Goal: Information Seeking & Learning: Learn about a topic

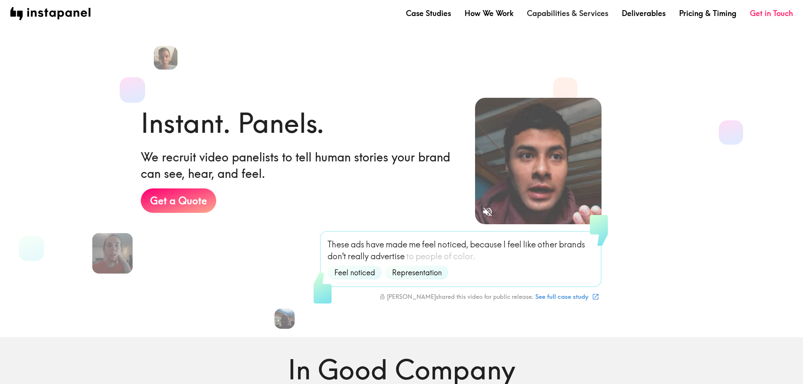
click at [577, 14] on link "Capabilities & Services" at bounding box center [567, 13] width 81 height 11
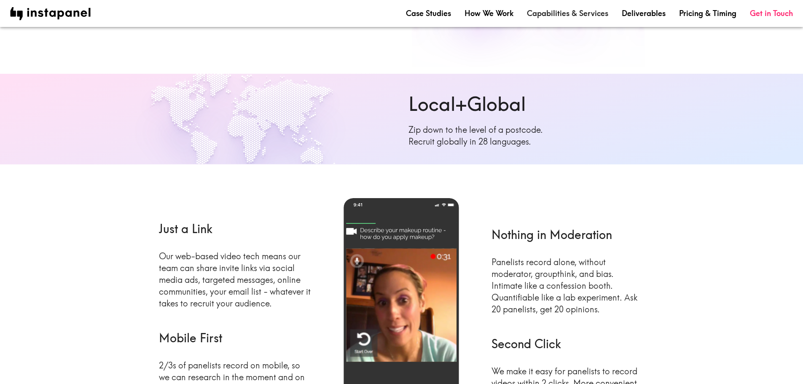
scroll to position [84, 0]
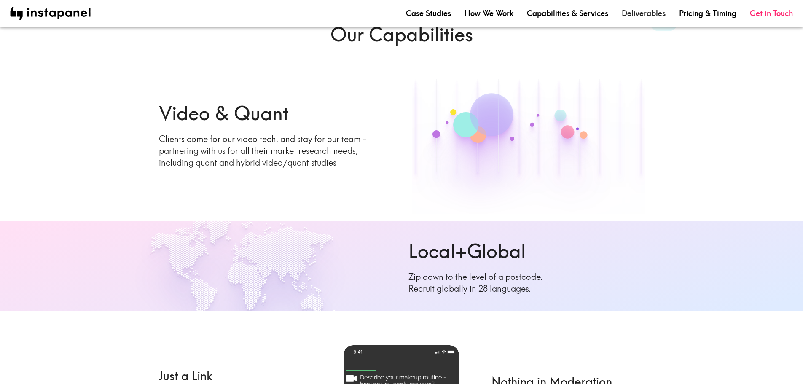
click at [634, 15] on link "Deliverables" at bounding box center [644, 13] width 44 height 11
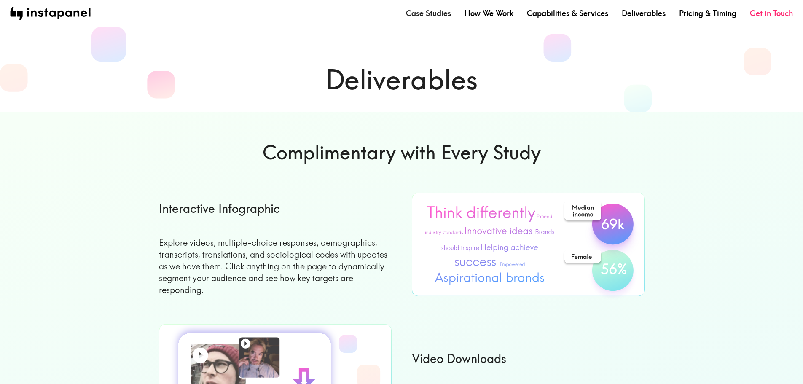
click at [440, 13] on link "Case Studies" at bounding box center [428, 13] width 45 height 11
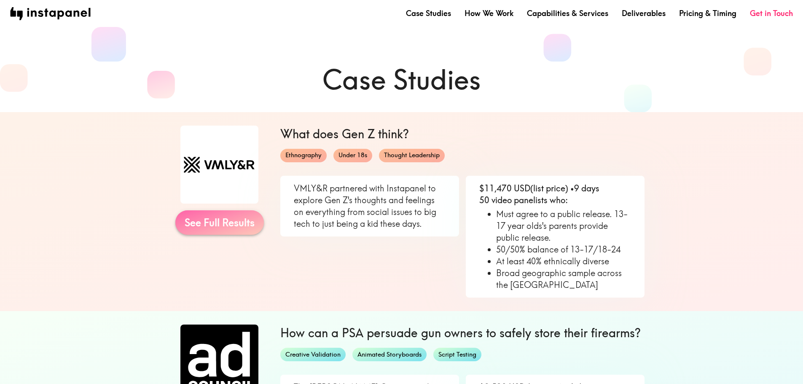
click at [227, 223] on link "See Full Results" at bounding box center [219, 222] width 88 height 24
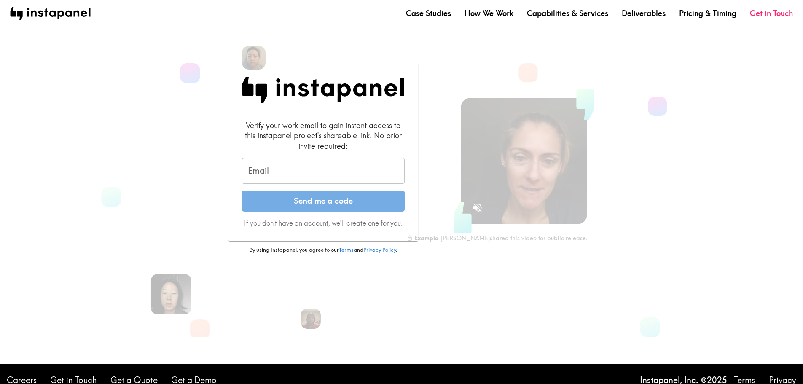
click at [299, 170] on input "Email" at bounding box center [323, 171] width 163 height 26
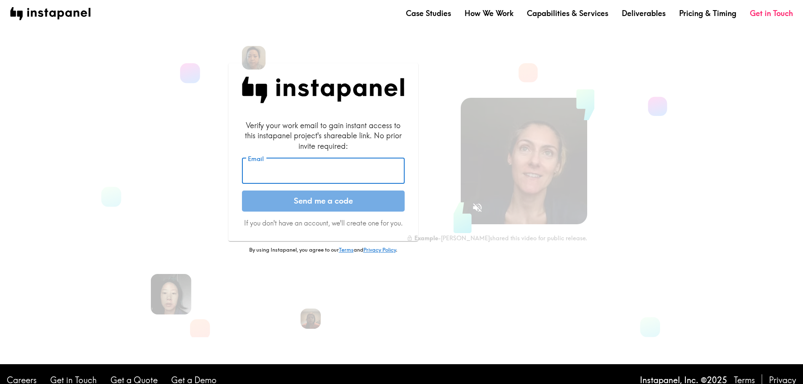
click at [299, 170] on input "Email" at bounding box center [323, 171] width 163 height 26
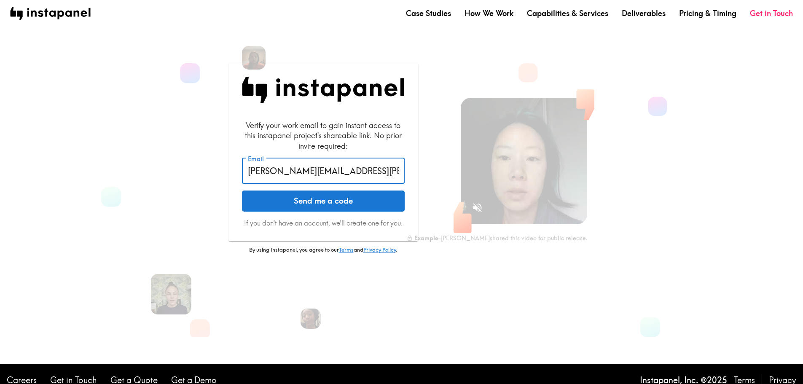
type input "[PERSON_NAME][EMAIL_ADDRESS][PERSON_NAME][DOMAIN_NAME]"
click at [242, 190] on button "Send me a code" at bounding box center [323, 200] width 163 height 21
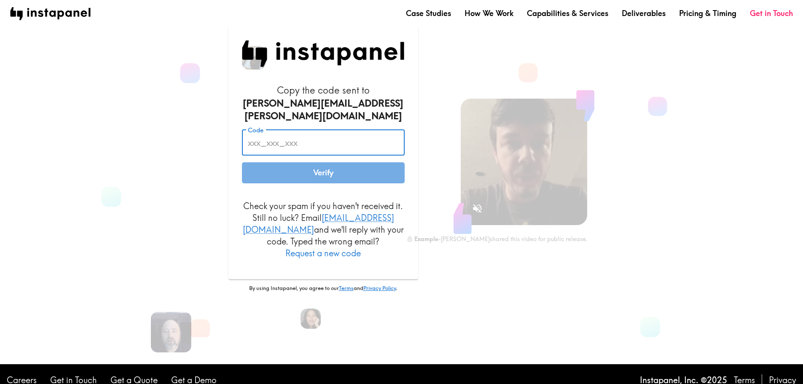
click at [310, 143] on input "Code" at bounding box center [323, 142] width 163 height 26
paste input "5mq_nHt_KGJ"
type input "5mq_nHt_KGJ"
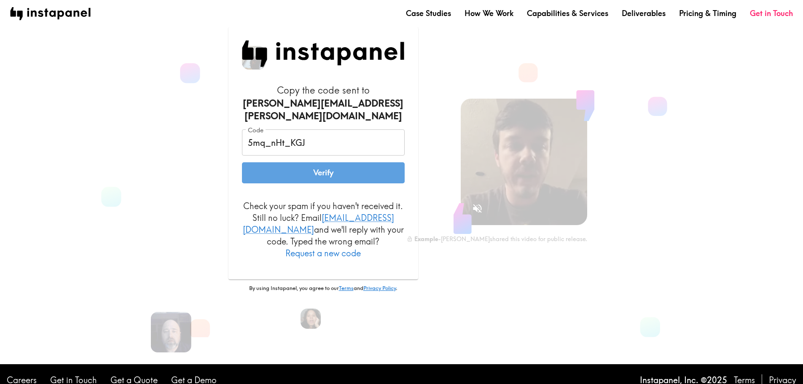
click at [323, 174] on button "Verify" at bounding box center [323, 172] width 163 height 21
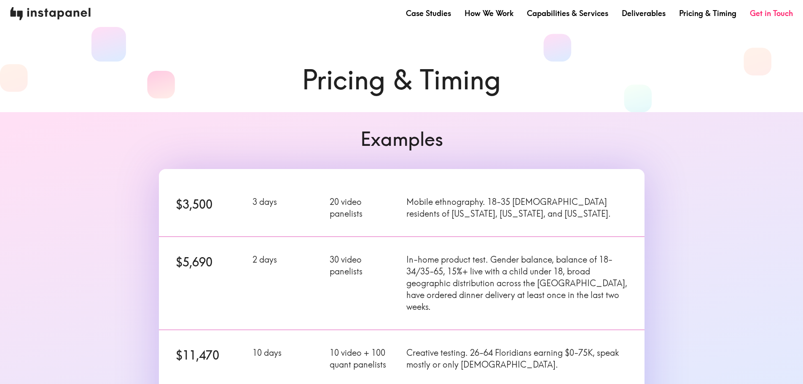
click at [37, 9] on img at bounding box center [50, 13] width 80 height 13
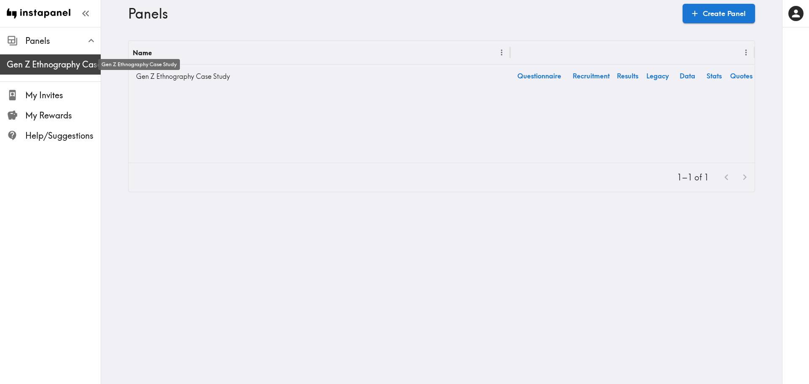
click at [58, 63] on span "Gen Z Ethnography Case Study" at bounding box center [54, 65] width 94 height 12
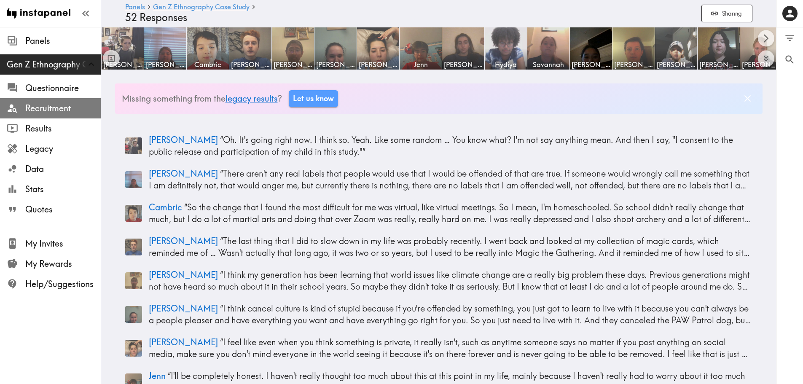
click at [36, 108] on span "Recruitment" at bounding box center [62, 108] width 75 height 12
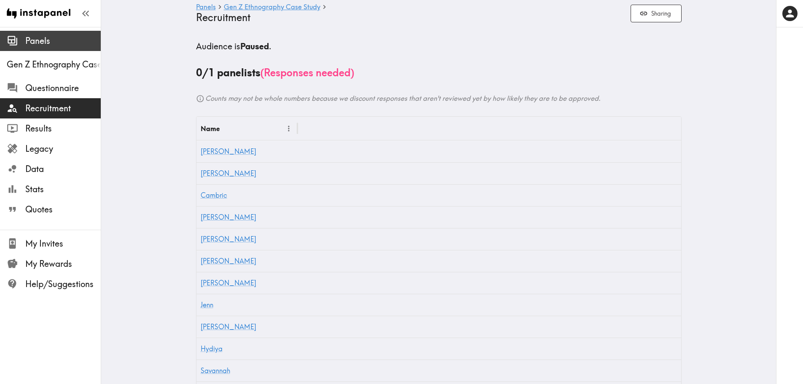
click at [43, 45] on span "Panels" at bounding box center [62, 41] width 75 height 12
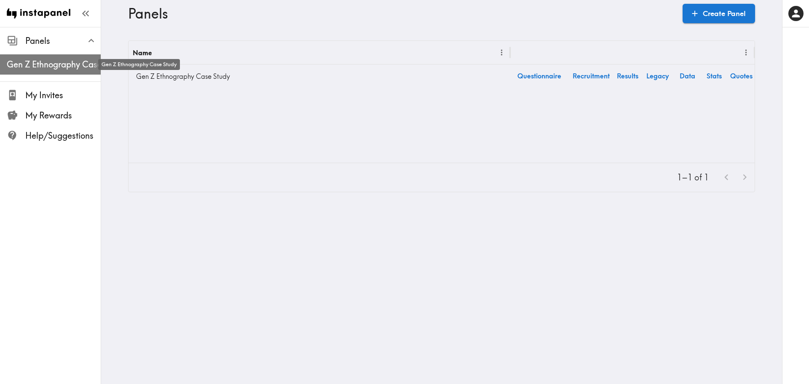
click at [43, 64] on span "Gen Z Ethnography Case Study" at bounding box center [54, 65] width 94 height 12
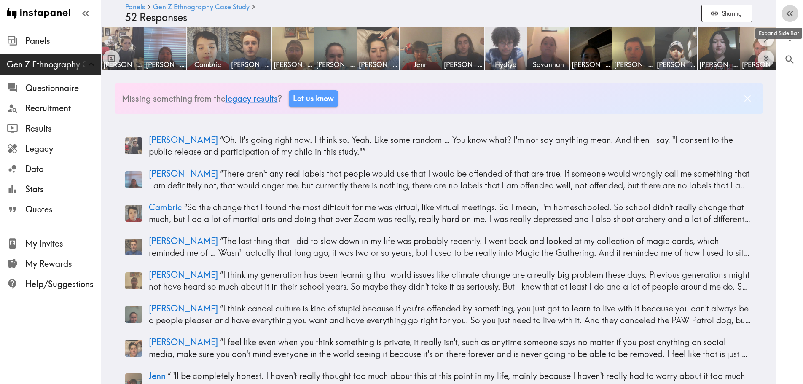
click at [788, 14] on icon "button" at bounding box center [787, 14] width 3 height 6
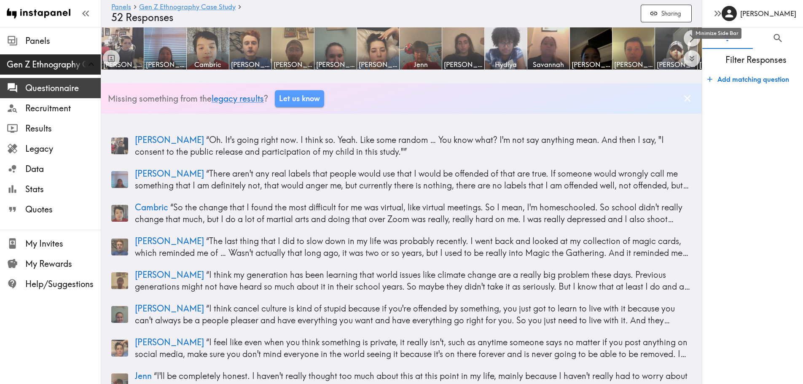
click at [35, 84] on span "Questionnaire" at bounding box center [62, 88] width 75 height 12
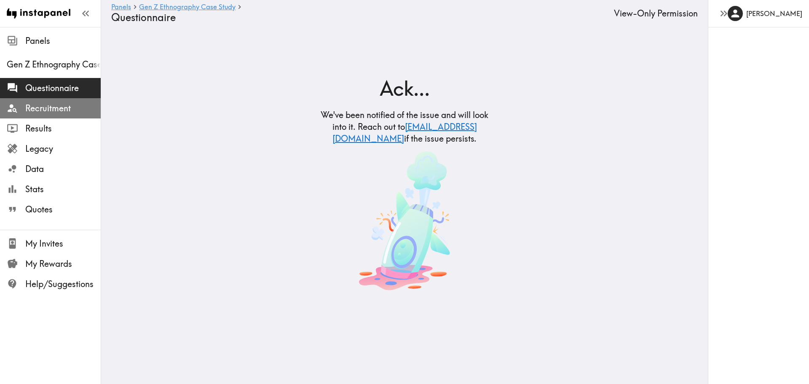
click at [35, 105] on span "Recruitment" at bounding box center [62, 108] width 75 height 12
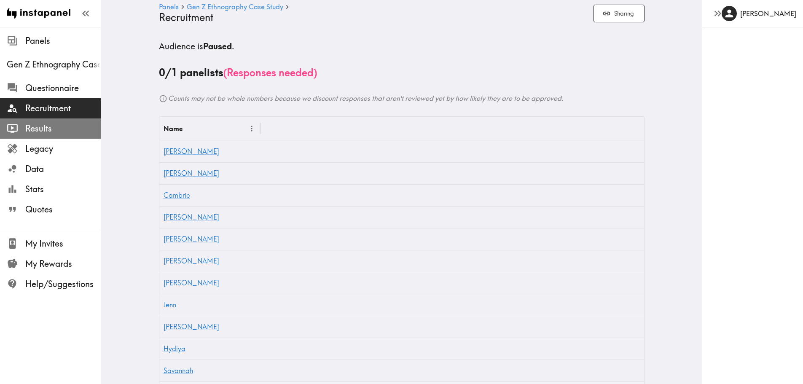
click at [36, 130] on span "Results" at bounding box center [62, 129] width 75 height 12
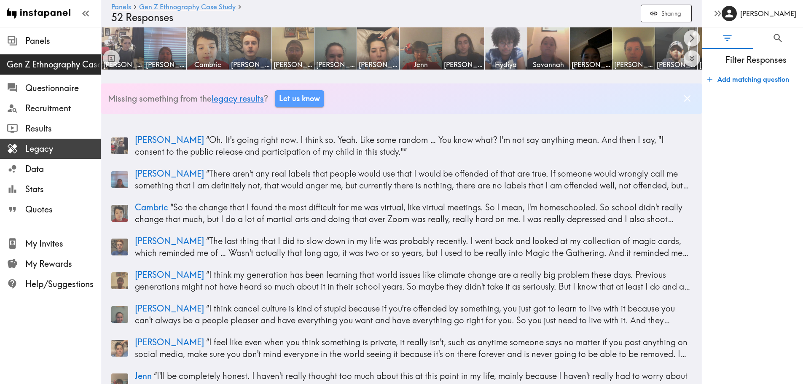
click at [38, 150] on span "Legacy" at bounding box center [62, 149] width 75 height 12
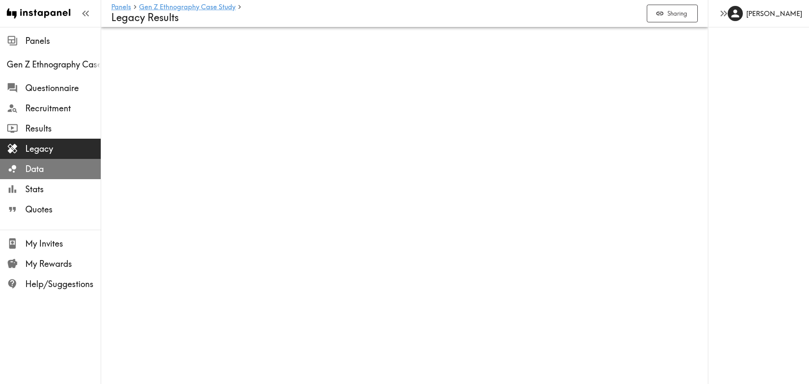
click at [32, 170] on span "Data" at bounding box center [62, 169] width 75 height 12
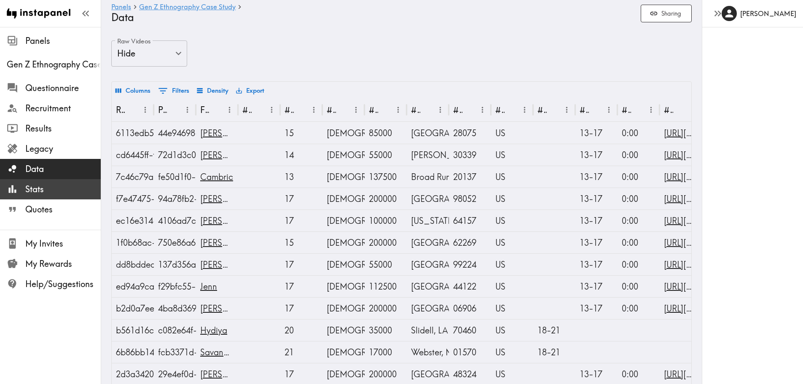
click at [33, 186] on span "Stats" at bounding box center [62, 189] width 75 height 12
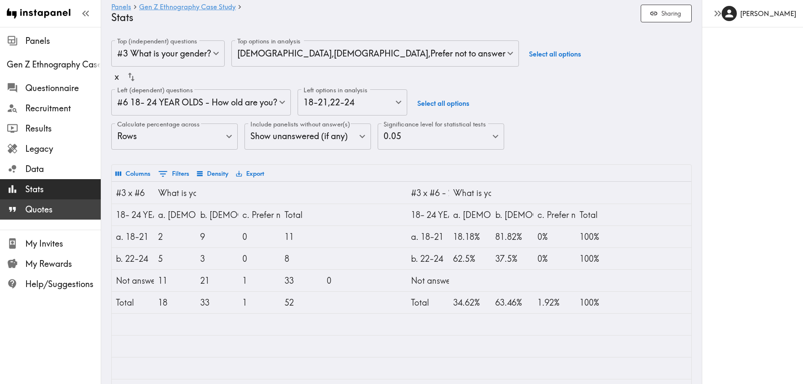
click at [35, 212] on span "Quotes" at bounding box center [62, 210] width 75 height 12
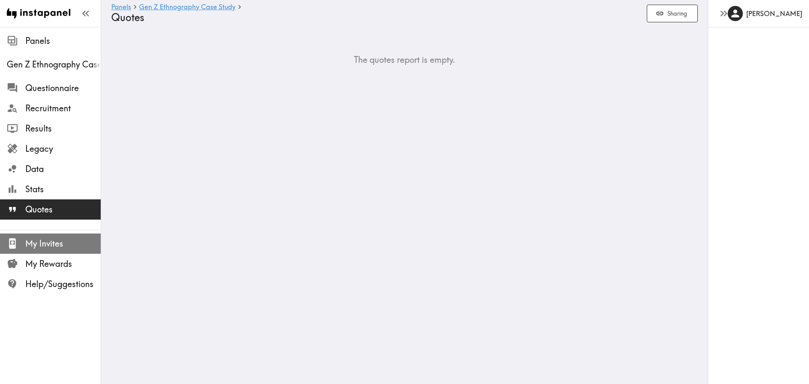
click at [50, 241] on span "My Invites" at bounding box center [62, 244] width 75 height 12
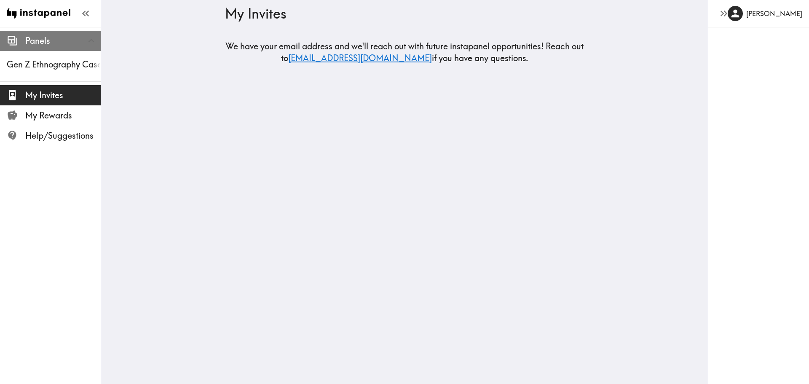
click at [49, 45] on span "Panels" at bounding box center [62, 41] width 75 height 12
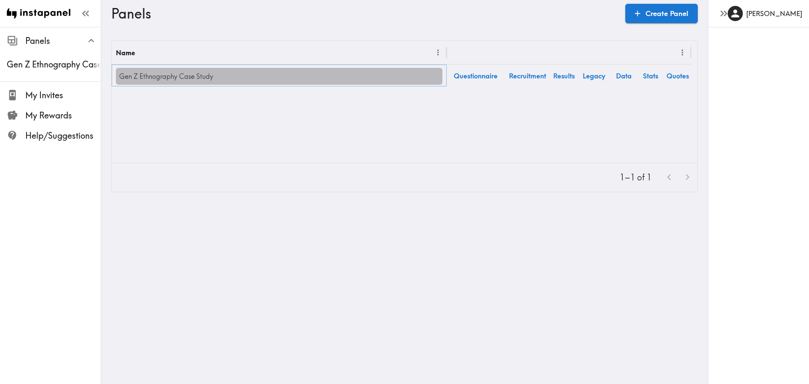
click at [157, 74] on link "Gen Z Ethnography Case Study" at bounding box center [279, 76] width 327 height 17
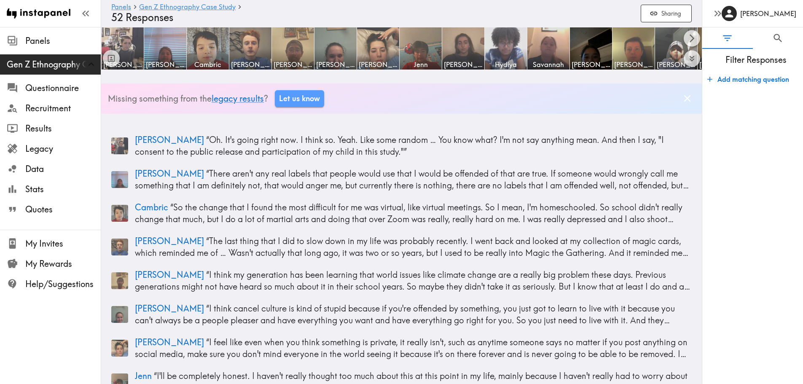
click at [729, 39] on icon "Filter Responses" at bounding box center [726, 37] width 11 height 11
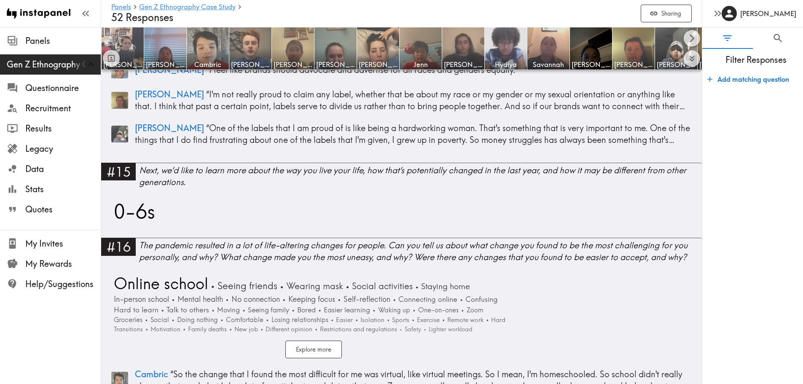
scroll to position [1896, 0]
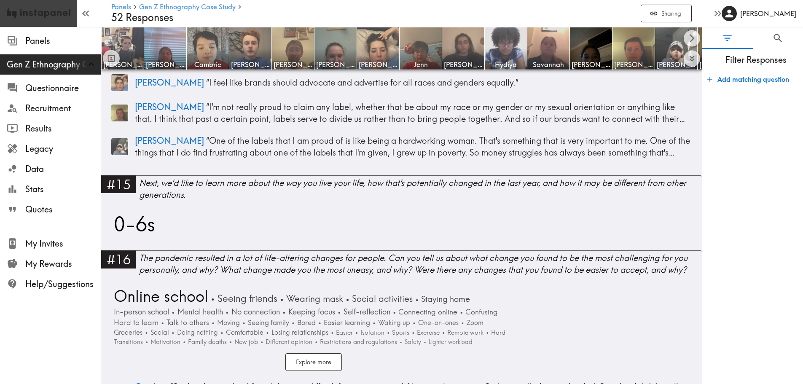
click at [29, 14] on img at bounding box center [39, 13] width 64 height 27
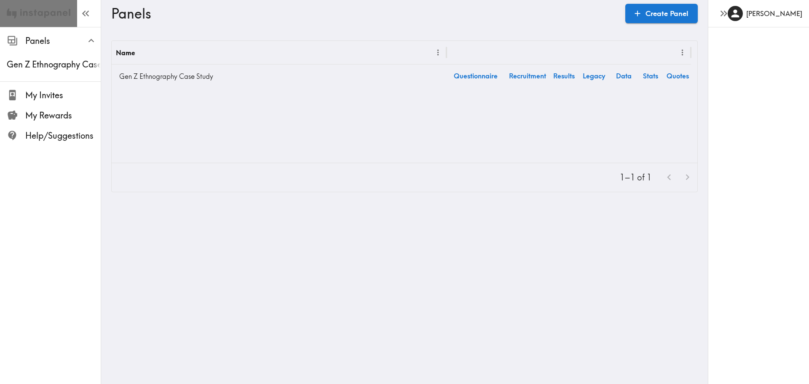
click at [15, 16] on img at bounding box center [39, 13] width 64 height 27
click at [81, 16] on icon "button" at bounding box center [85, 13] width 11 height 11
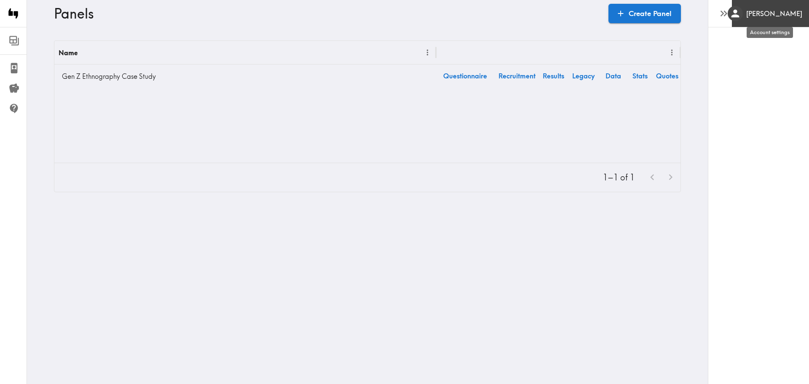
click at [753, 11] on div "[PERSON_NAME]" at bounding box center [765, 13] width 75 height 15
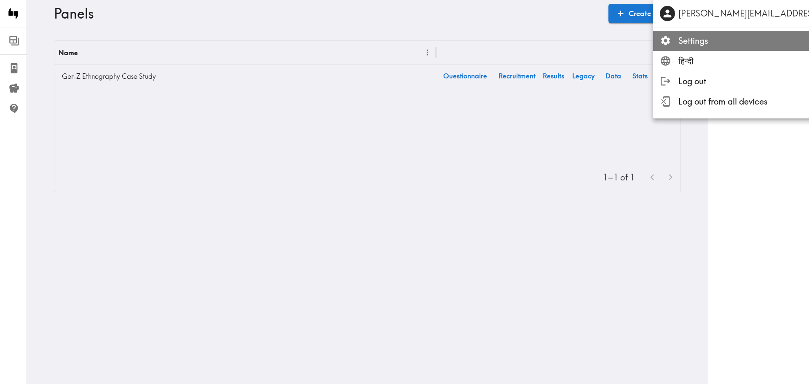
click at [696, 43] on span "Settings" at bounding box center [822, 41] width 288 height 12
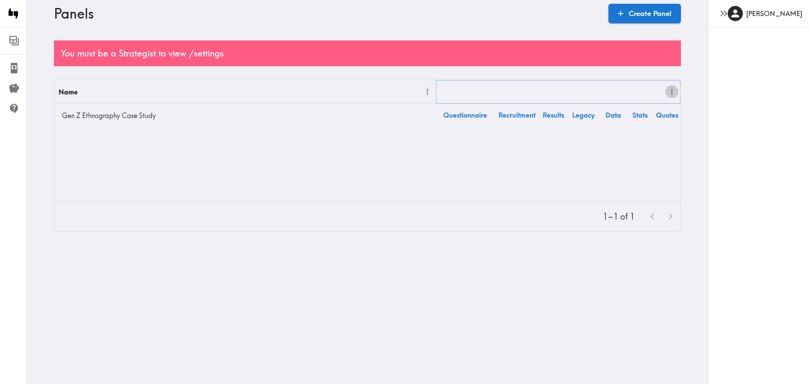
click at [668, 94] on icon "Menu" at bounding box center [672, 91] width 9 height 9
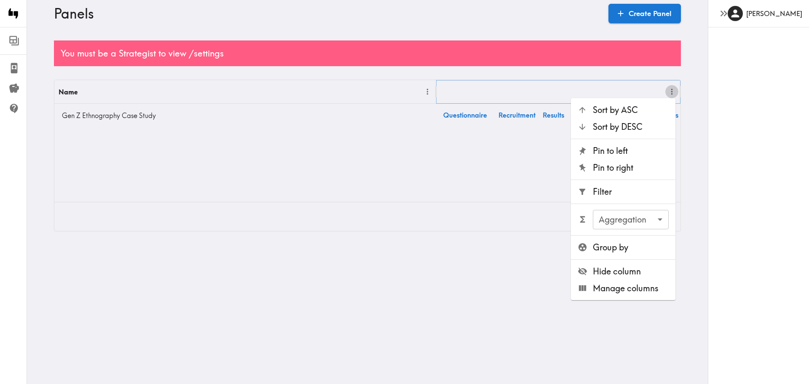
click at [668, 94] on icon "Menu" at bounding box center [672, 91] width 9 height 9
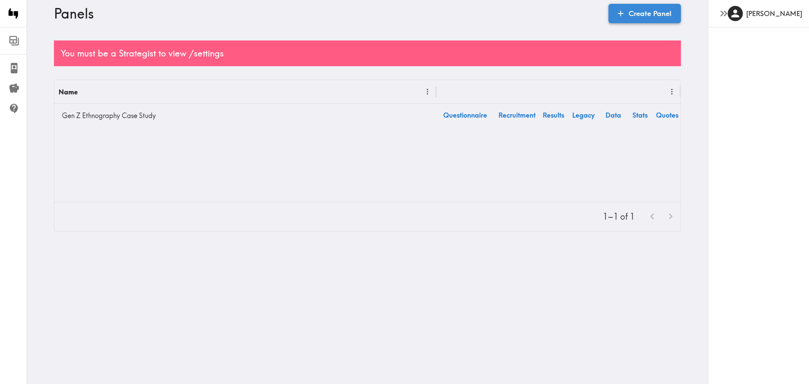
click at [656, 17] on link "Create Panel" at bounding box center [645, 13] width 72 height 19
